Goal: Obtain resource: Obtain resource

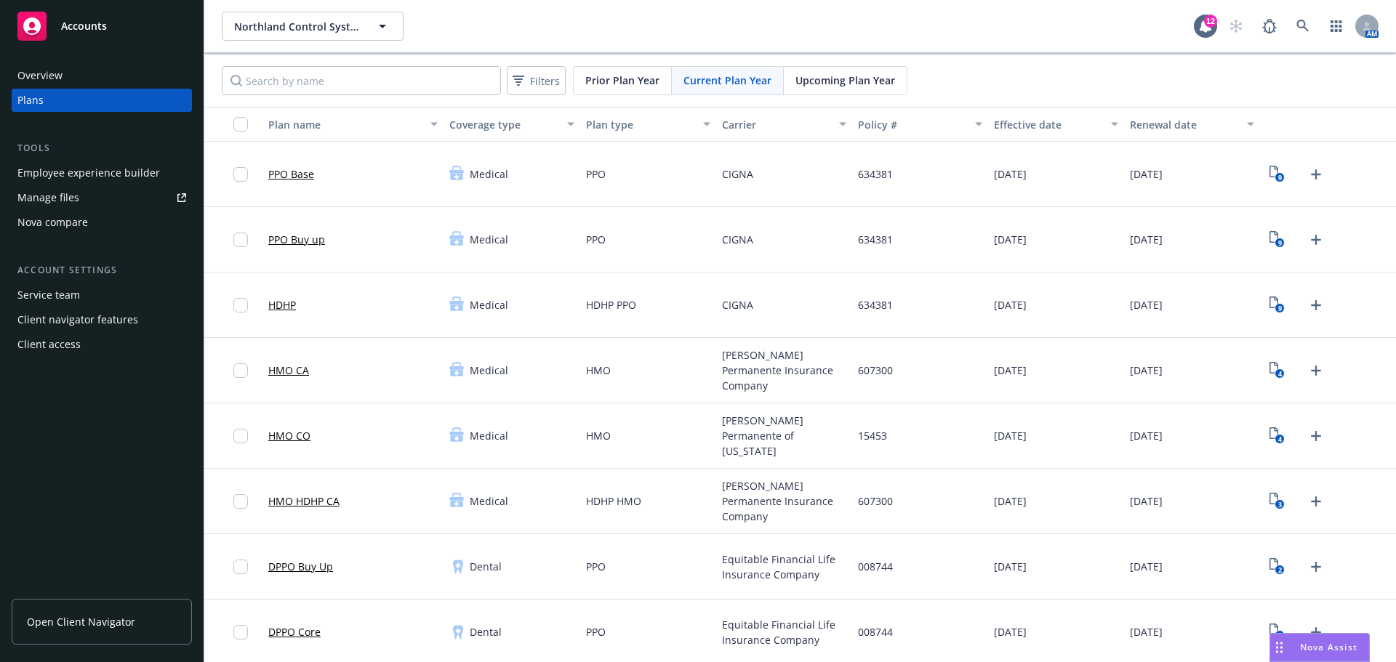
scroll to position [347, 0]
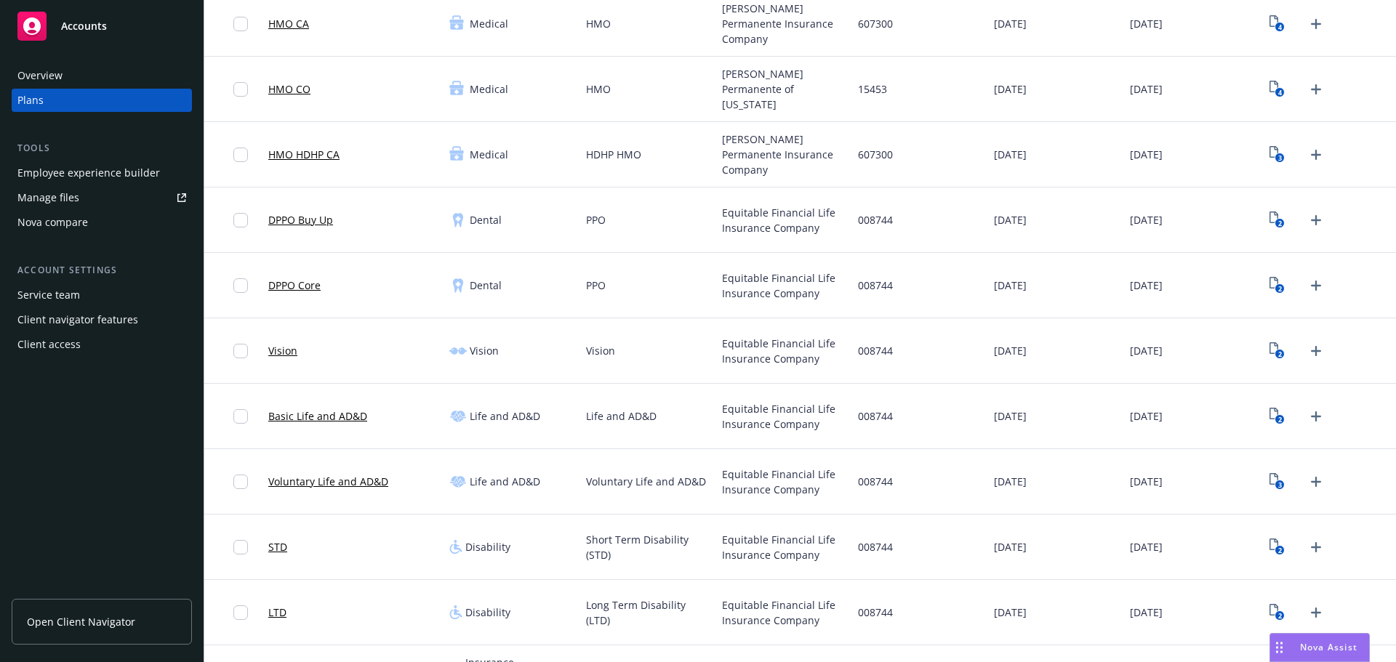
click at [66, 196] on div "Manage files" at bounding box center [48, 197] width 62 height 23
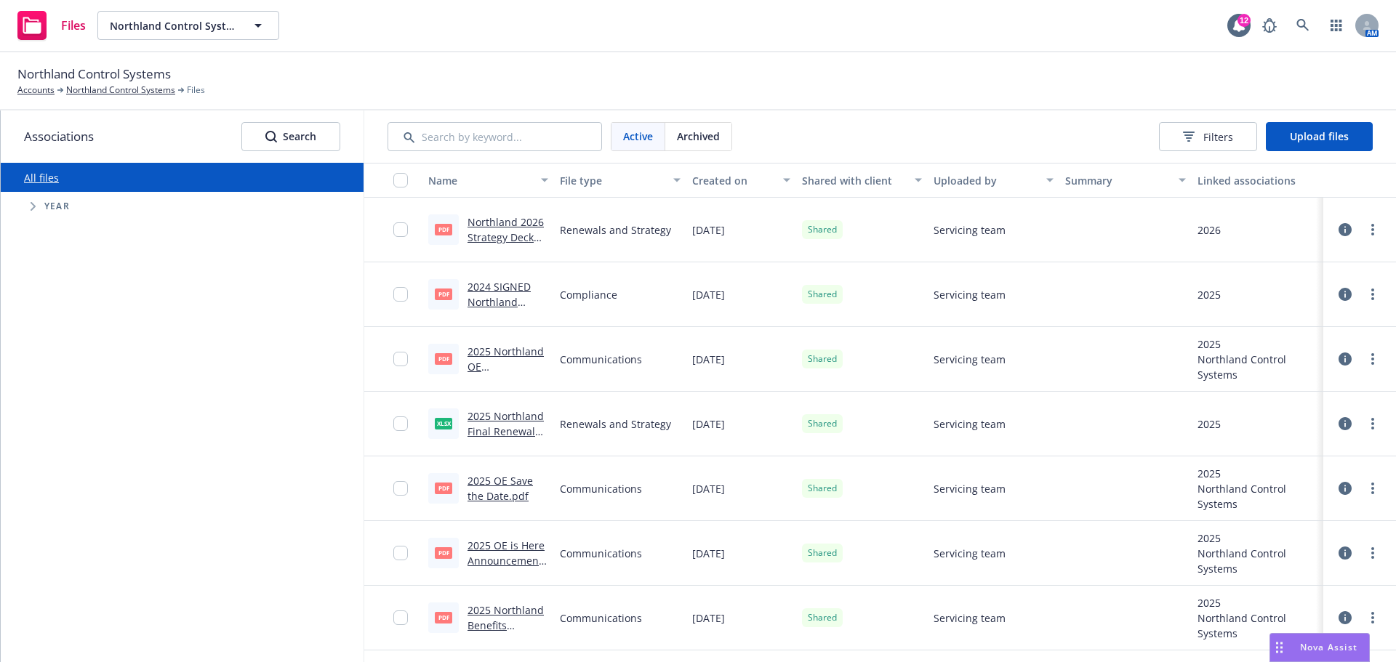
click at [493, 225] on link "Northland 2026 Strategy Deck 3.25.25 (1).pdf" at bounding box center [505, 237] width 76 height 44
click at [511, 548] on link "2025 OE is Here Announcement.pdf" at bounding box center [506, 561] width 78 height 44
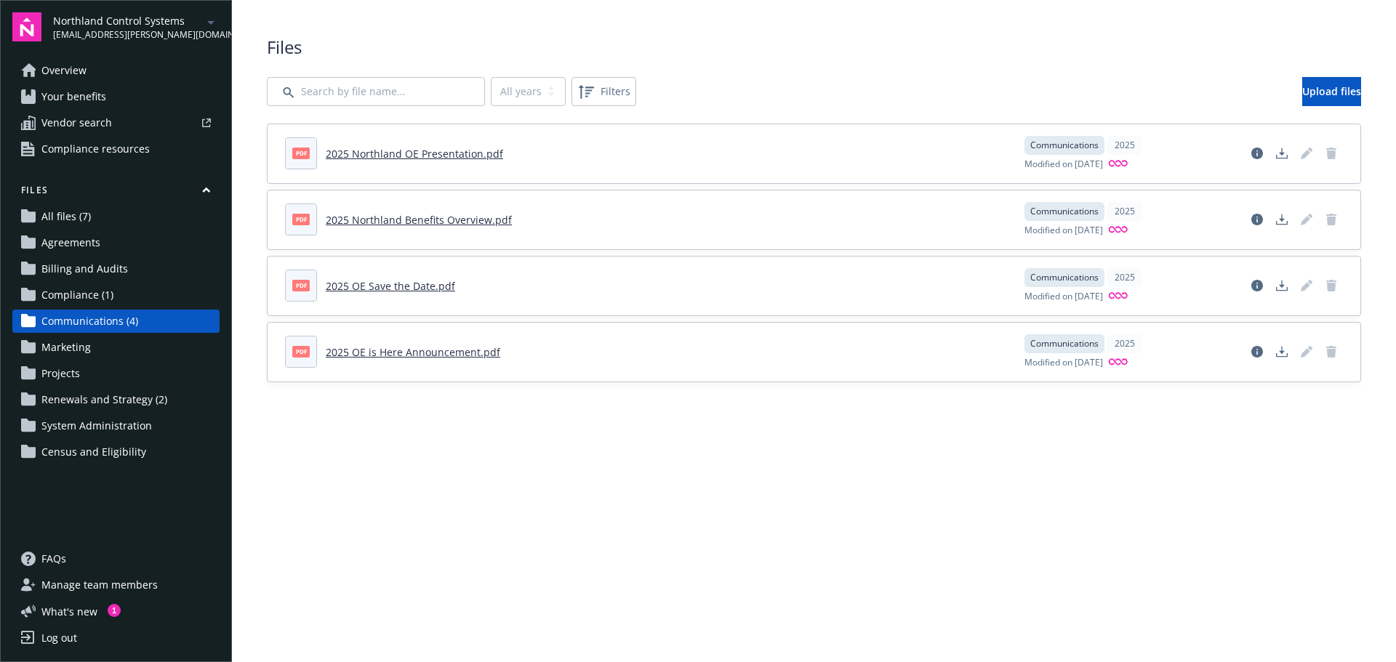
click at [416, 347] on link "2025 OE is Here Announcement.pdf" at bounding box center [413, 352] width 174 height 14
